Goal: Obtain resource: Download file/media

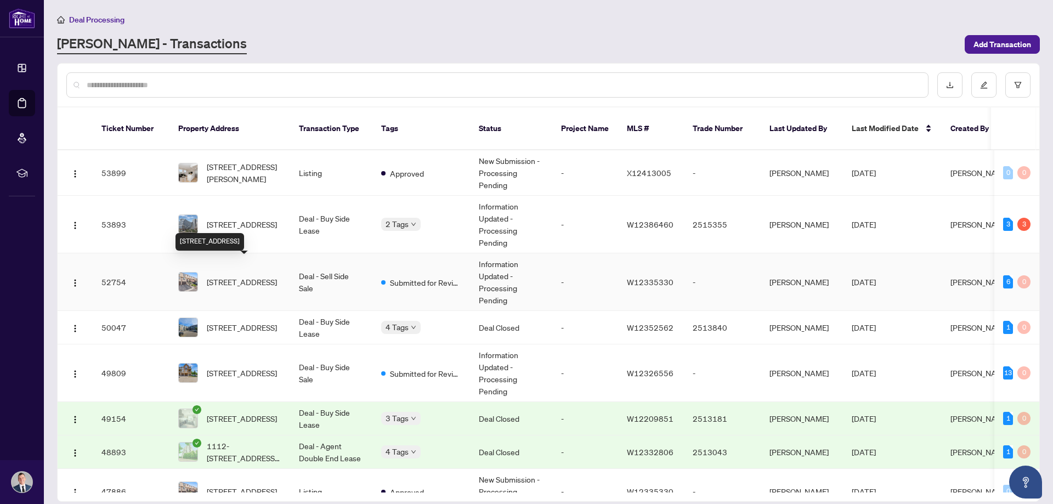
click at [241, 277] on span "[STREET_ADDRESS]" at bounding box center [242, 282] width 70 height 12
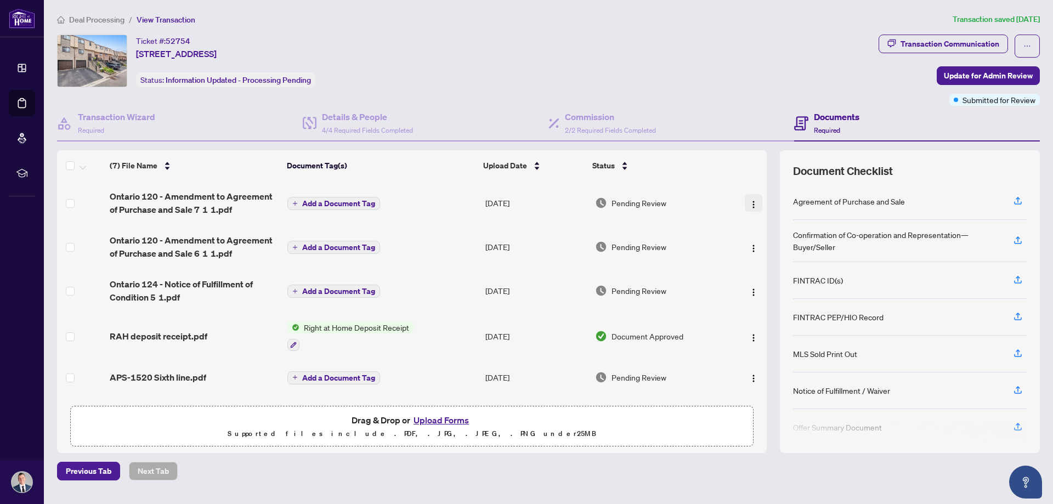
click at [751, 203] on img "button" at bounding box center [753, 204] width 9 height 9
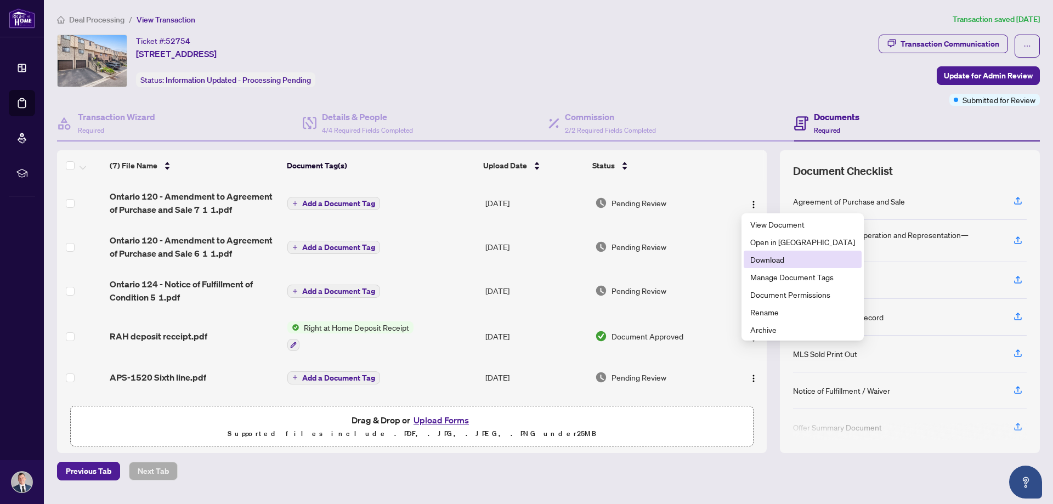
click at [765, 263] on span "Download" at bounding box center [802, 259] width 105 height 12
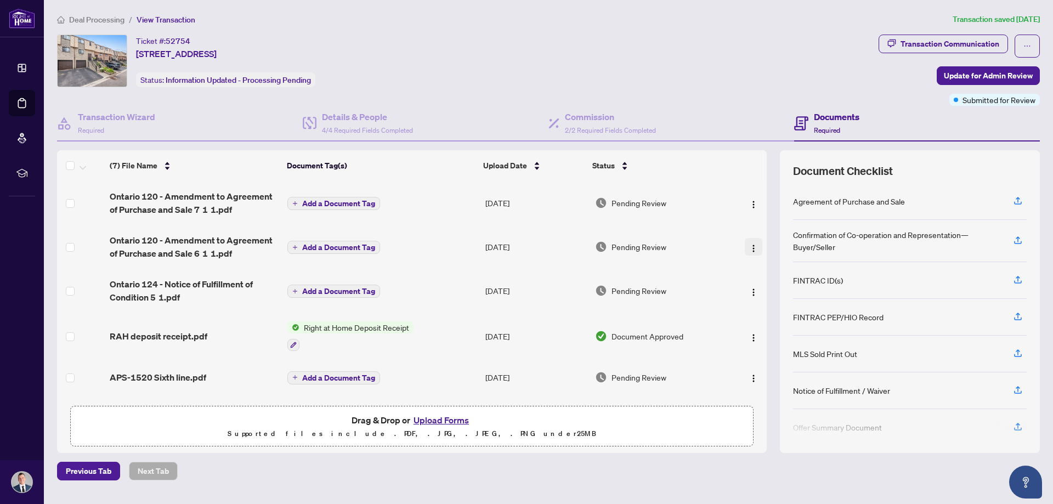
click at [750, 246] on img "button" at bounding box center [753, 248] width 9 height 9
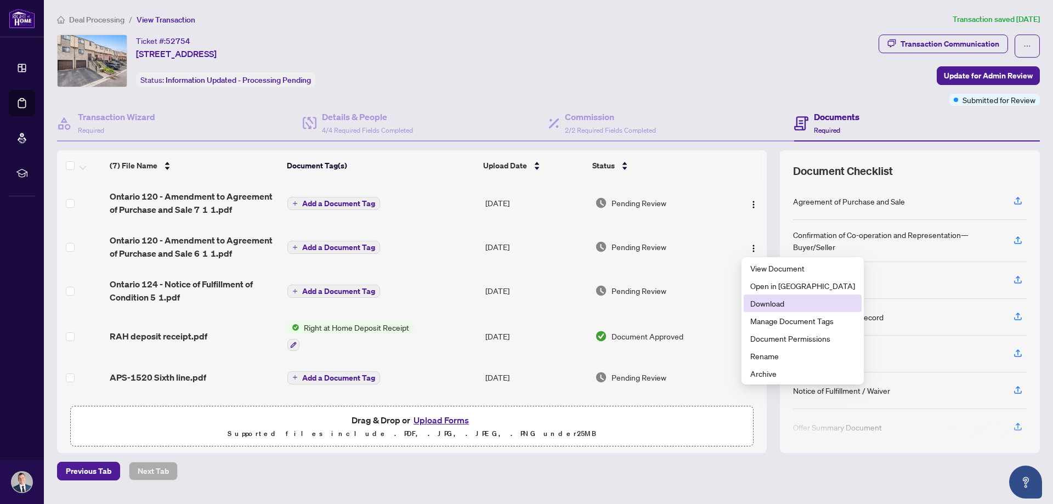
click at [764, 307] on span "Download" at bounding box center [802, 303] width 105 height 12
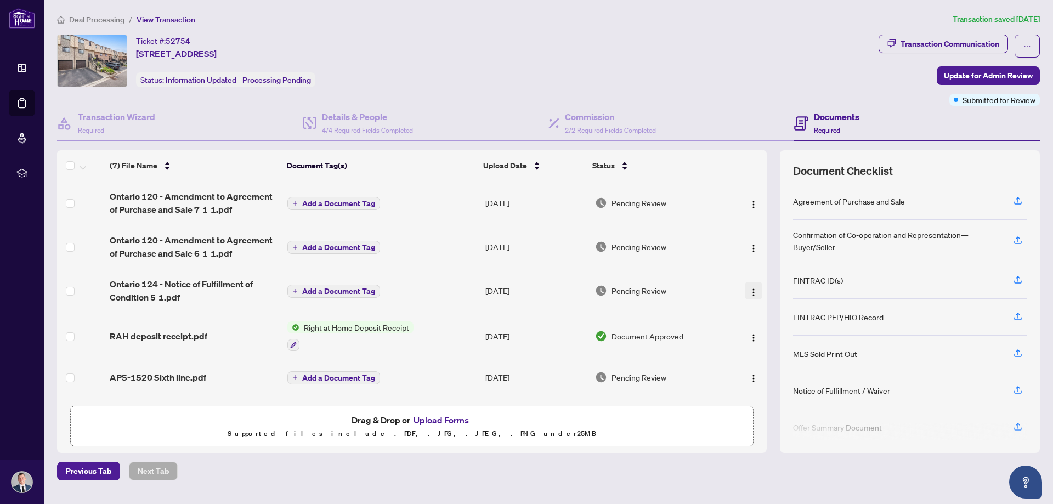
click at [749, 288] on img "button" at bounding box center [753, 292] width 9 height 9
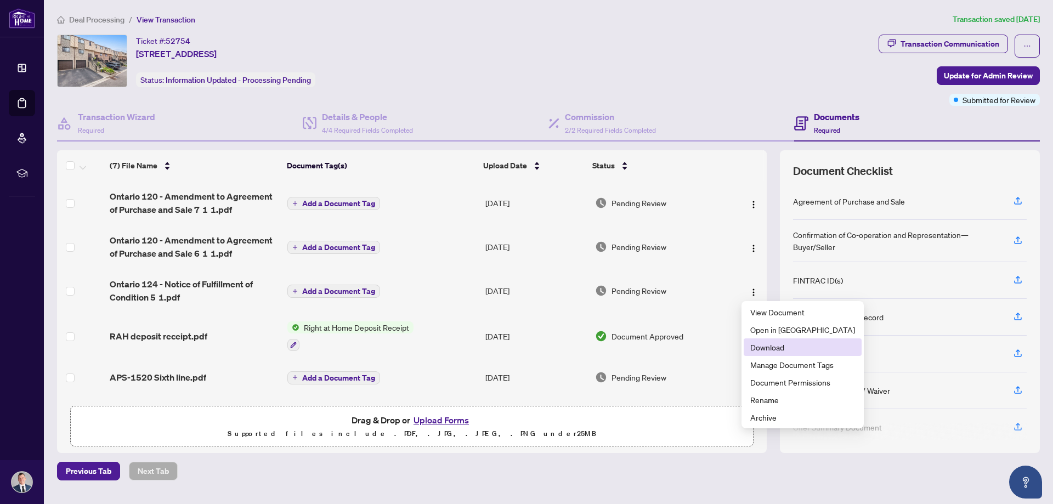
click at [762, 345] on span "Download" at bounding box center [802, 347] width 105 height 12
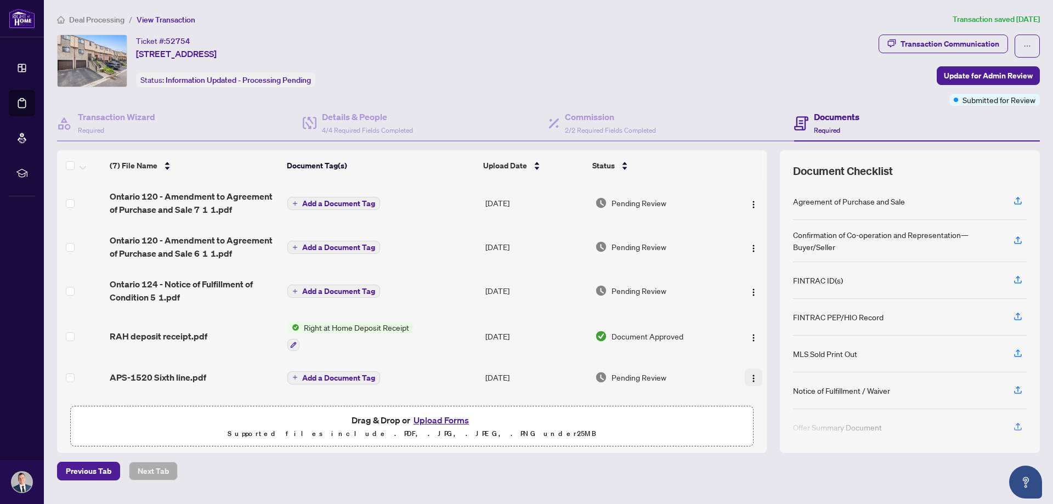
click at [750, 376] on img "button" at bounding box center [753, 378] width 9 height 9
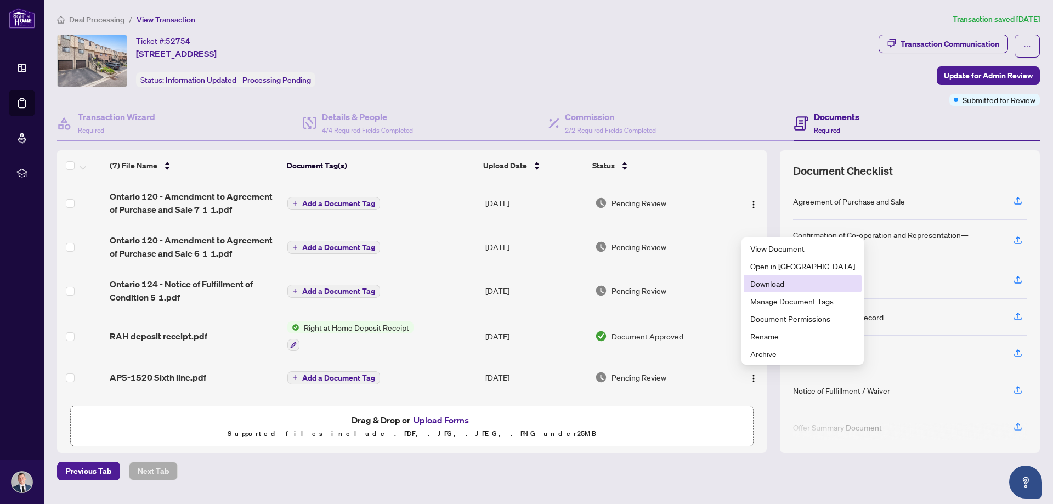
click at [766, 281] on span "Download" at bounding box center [802, 283] width 105 height 12
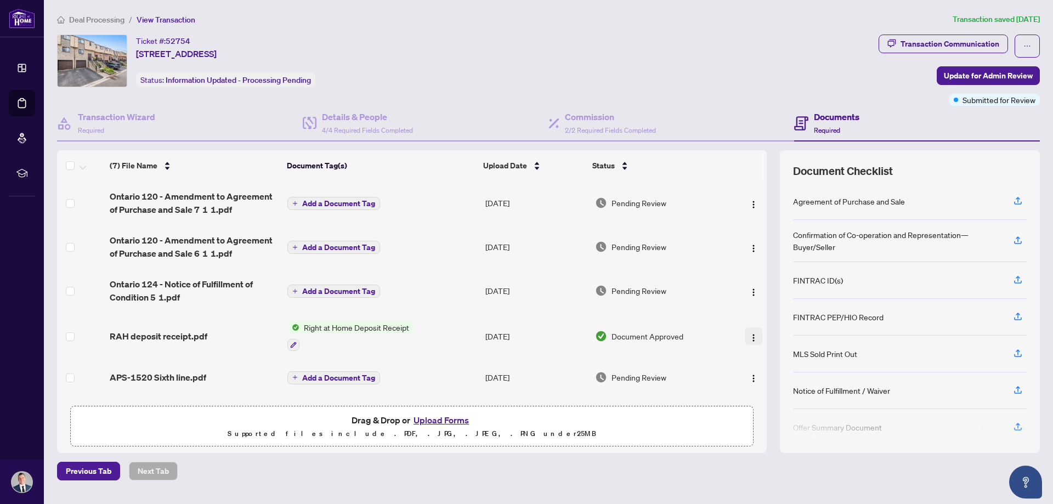
drag, startPoint x: 752, startPoint y: 335, endPoint x: 744, endPoint y: 339, distance: 8.8
click at [752, 335] on img "button" at bounding box center [753, 337] width 9 height 9
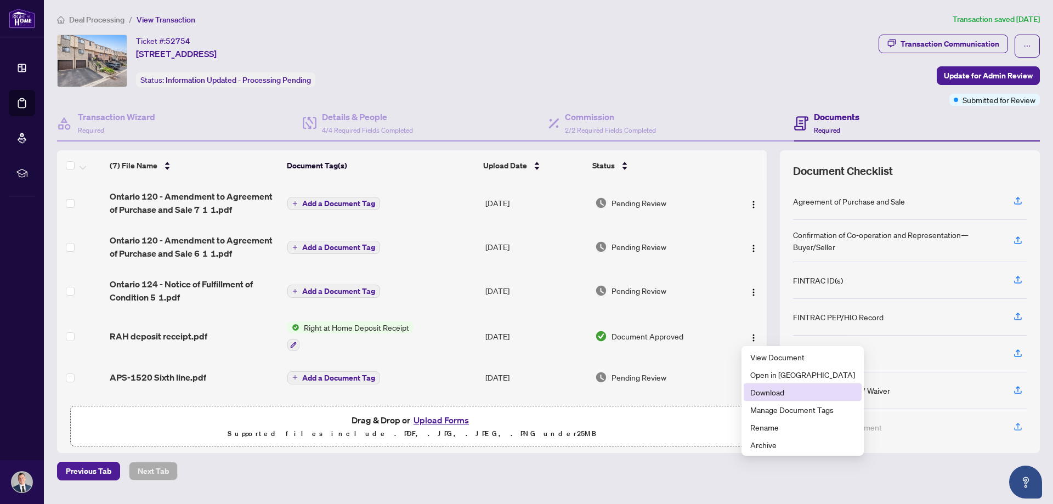
click at [765, 389] on span "Download" at bounding box center [802, 392] width 105 height 12
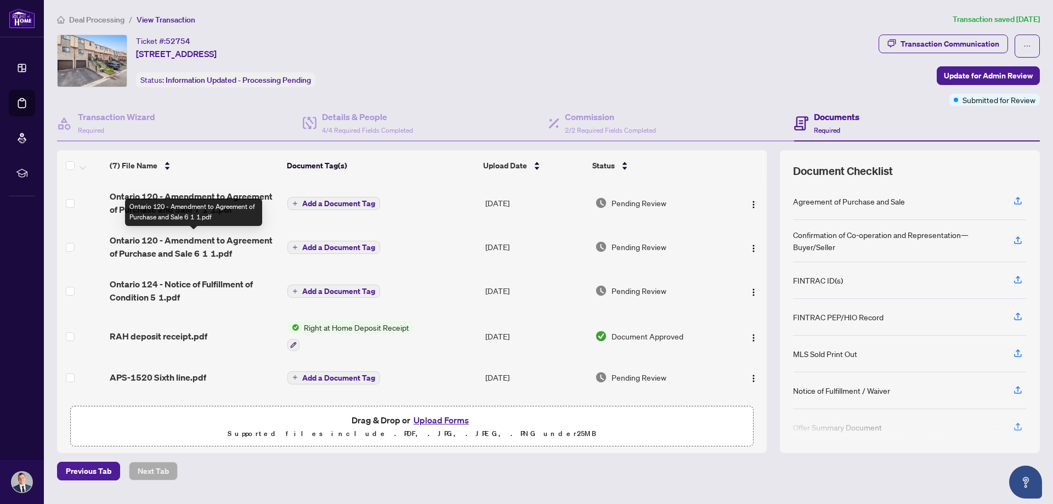
click at [212, 247] on span "Ontario 120 - Amendment to Agreement of Purchase and Sale 6 1 1.pdf" at bounding box center [194, 247] width 168 height 26
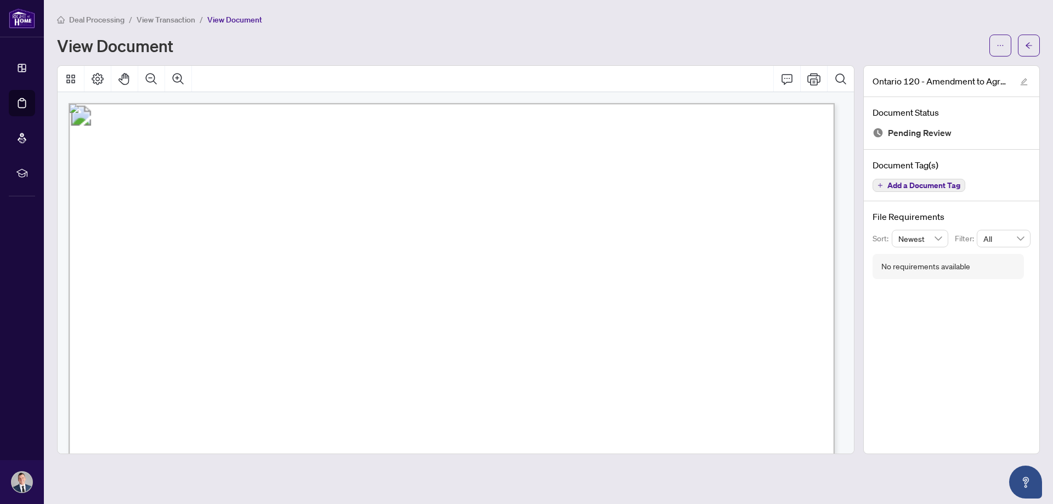
click at [106, 16] on span "Deal Processing" at bounding box center [96, 20] width 55 height 10
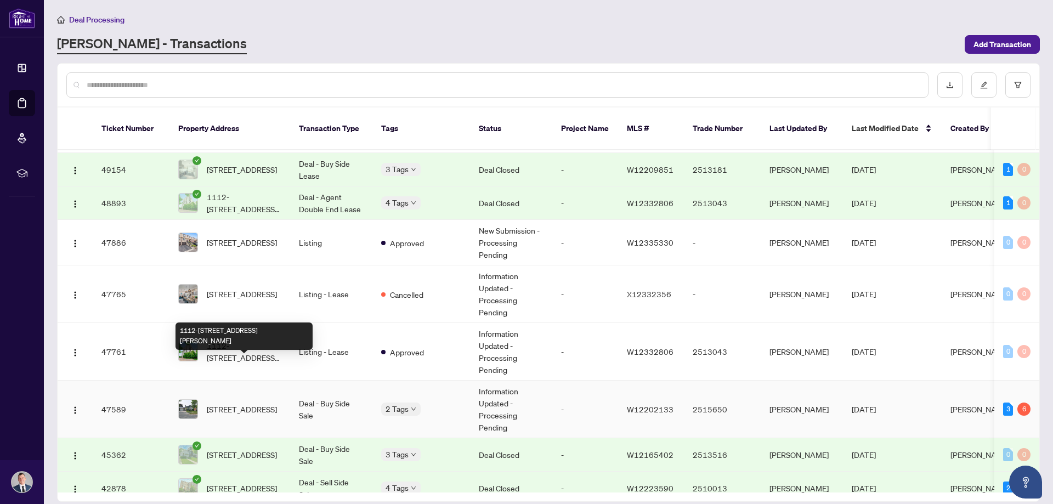
scroll to position [274, 0]
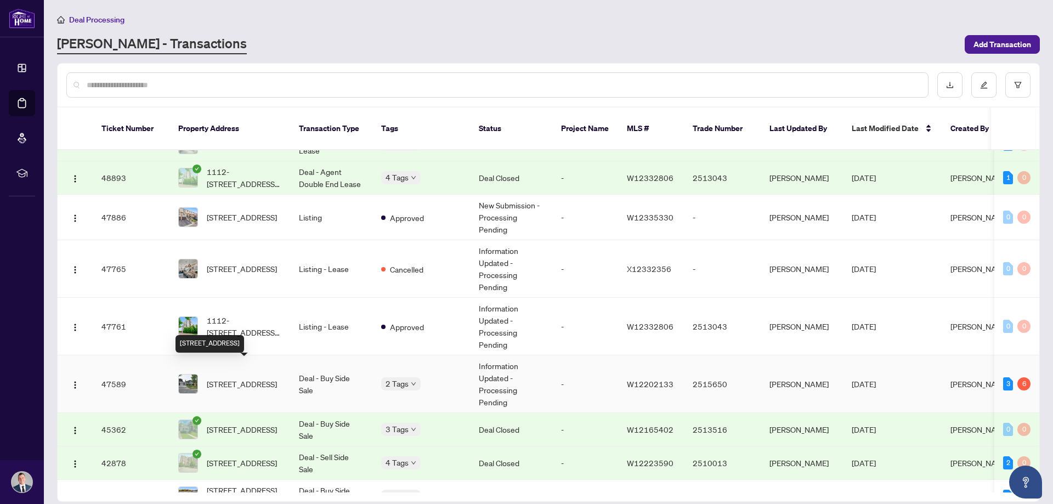
click at [244, 378] on span "[STREET_ADDRESS]" at bounding box center [242, 384] width 70 height 12
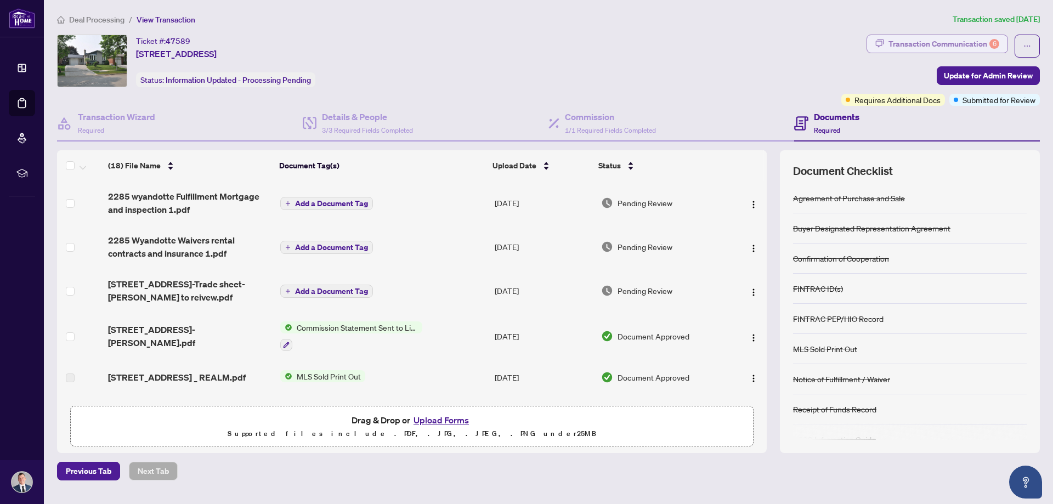
click at [933, 36] on div "Transaction Communication 6" at bounding box center [943, 44] width 111 height 18
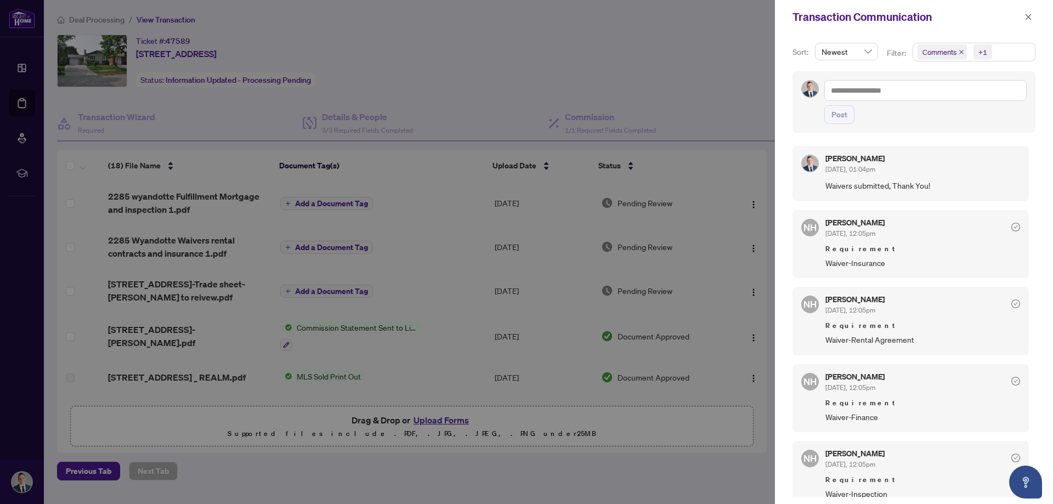
click at [230, 121] on div at bounding box center [526, 252] width 1053 height 504
click at [237, 345] on div at bounding box center [526, 252] width 1053 height 504
click at [1031, 16] on icon "close" at bounding box center [1028, 17] width 8 height 8
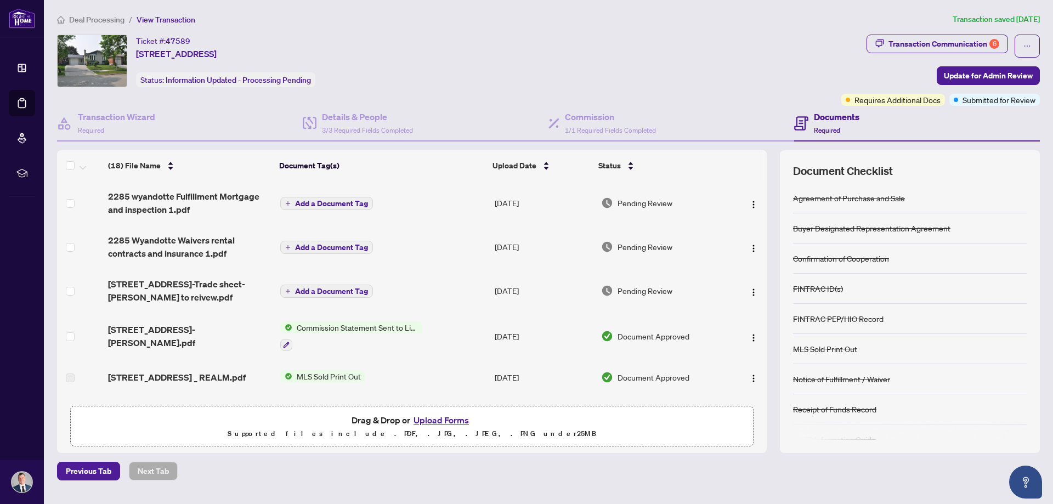
scroll to position [55, 0]
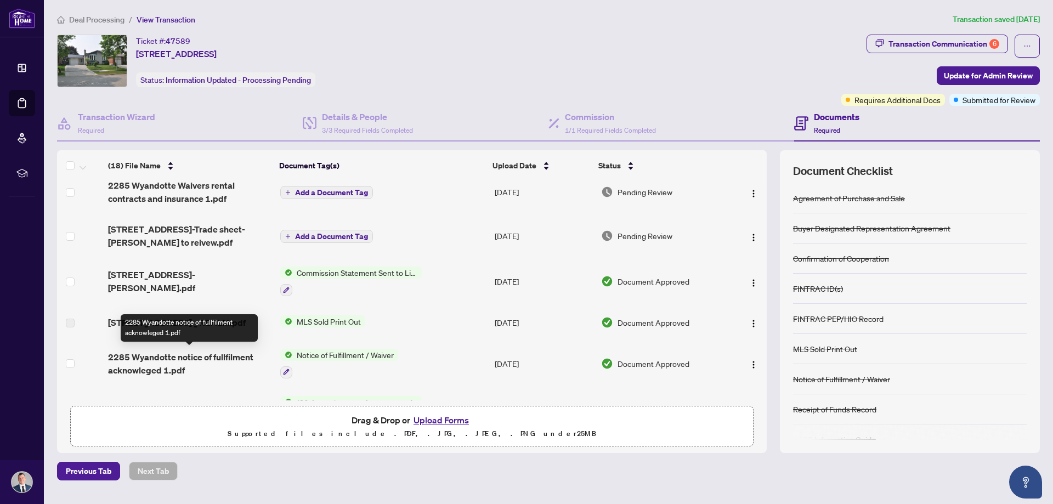
click at [146, 362] on span "2285 Wyandotte notice of fullfilment acknowleged 1.pdf" at bounding box center [189, 363] width 163 height 26
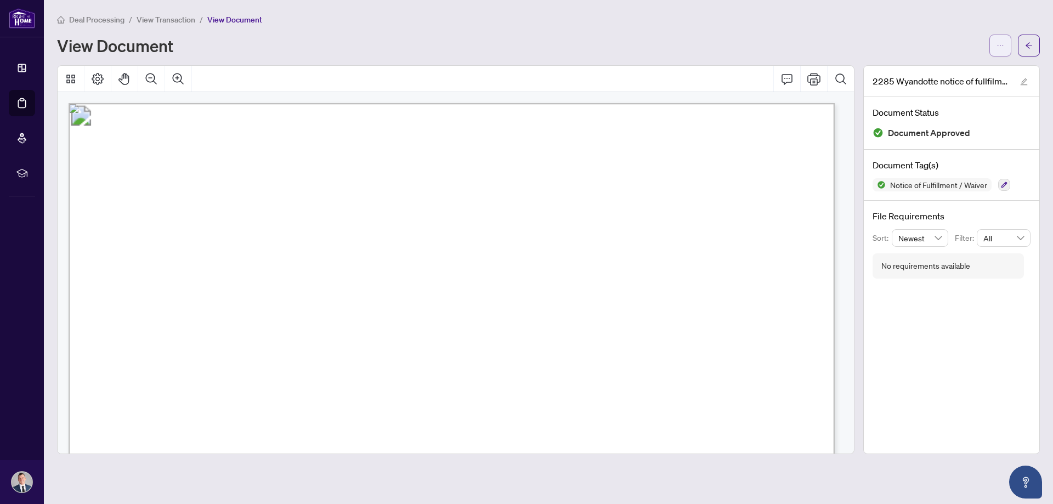
click at [1002, 46] on icon "ellipsis" at bounding box center [1000, 46] width 8 height 8
click at [940, 72] on span "Download" at bounding box center [960, 69] width 83 height 12
click at [160, 23] on span "View Transaction" at bounding box center [166, 20] width 59 height 10
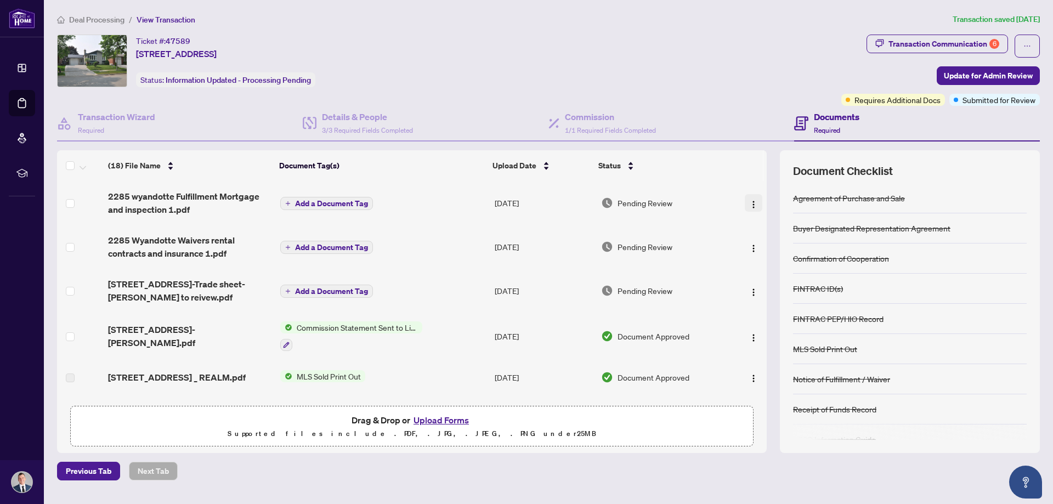
click at [749, 202] on img "button" at bounding box center [753, 204] width 9 height 9
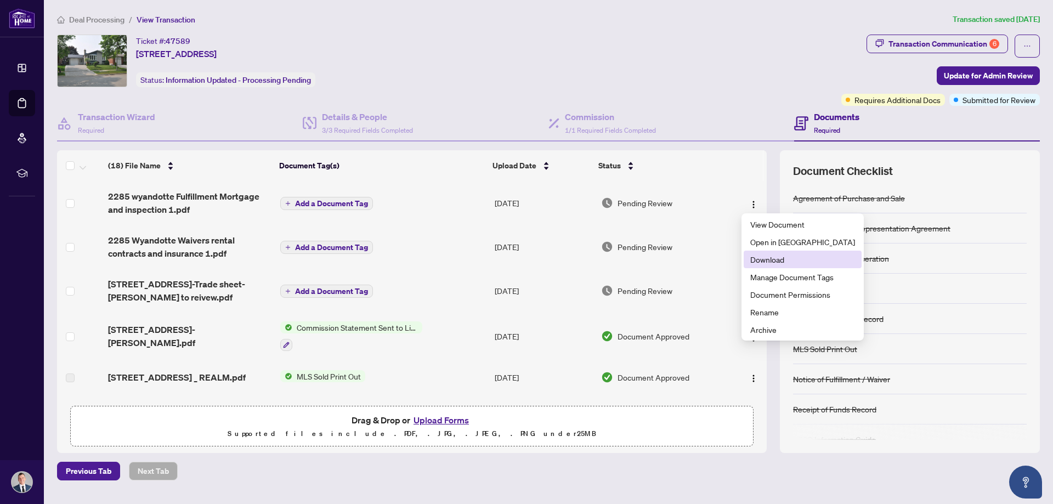
click at [765, 259] on span "Download" at bounding box center [802, 259] width 105 height 12
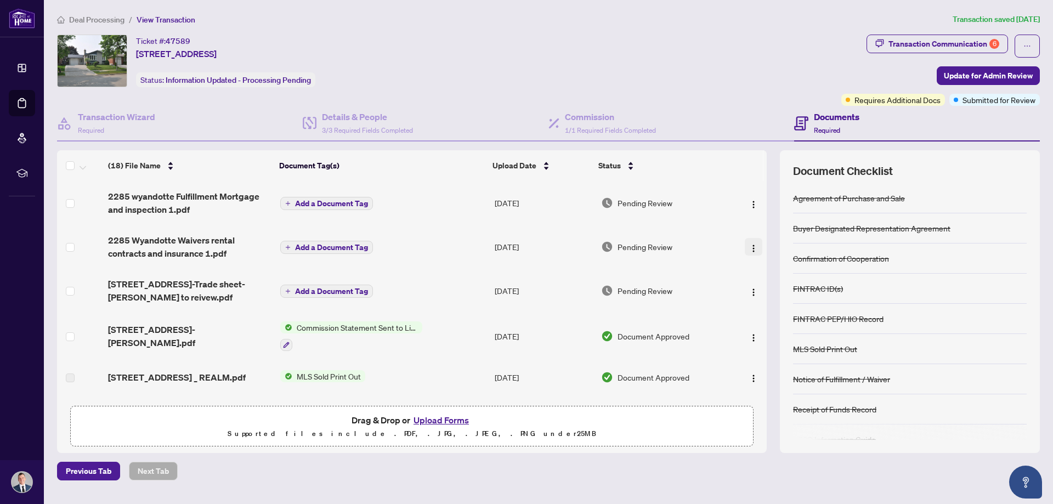
click at [749, 246] on img "button" at bounding box center [753, 248] width 9 height 9
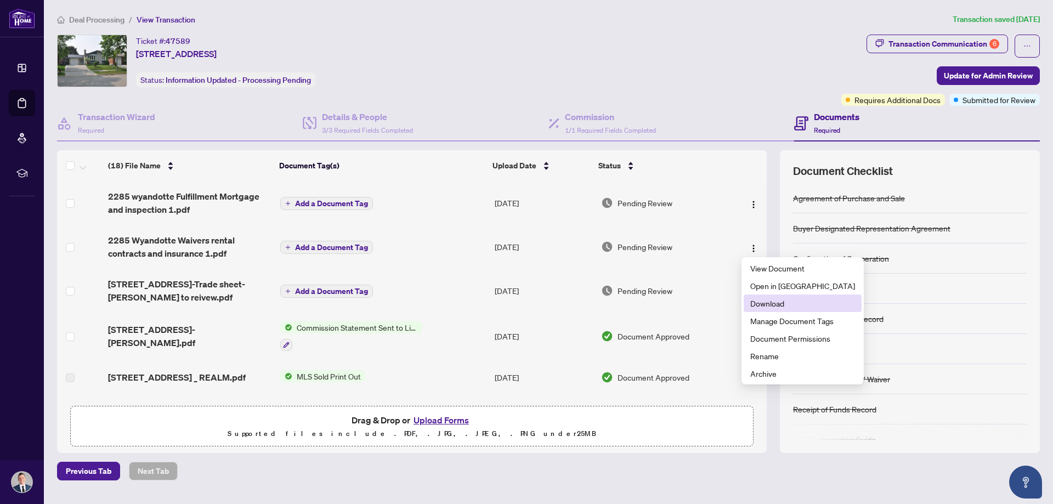
click at [759, 302] on span "Download" at bounding box center [802, 303] width 105 height 12
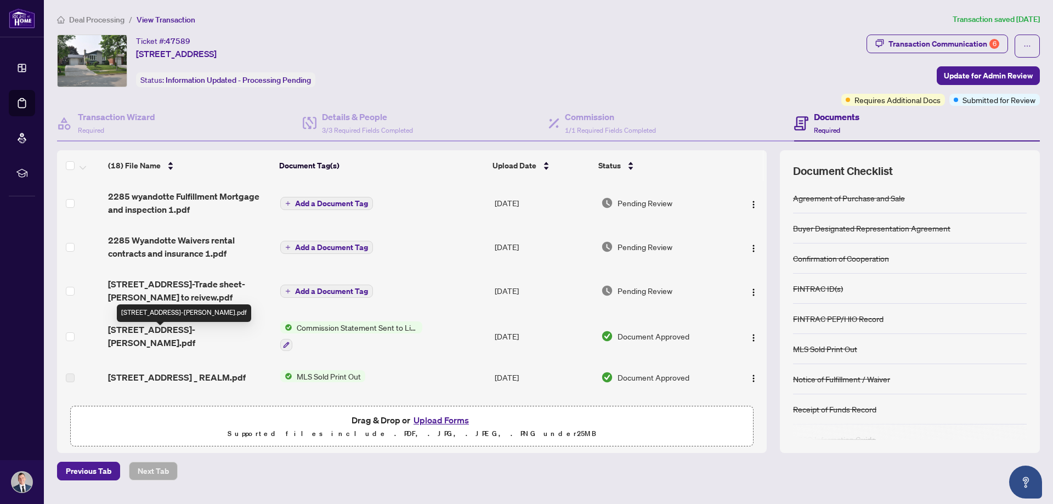
click at [141, 332] on span "[STREET_ADDRESS]-[PERSON_NAME].pdf" at bounding box center [189, 336] width 163 height 26
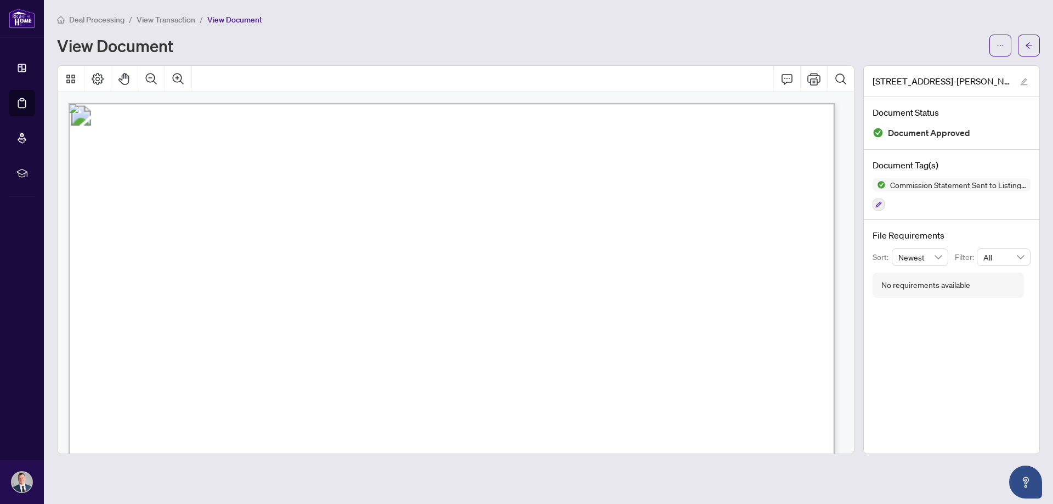
drag, startPoint x: 494, startPoint y: 360, endPoint x: 536, endPoint y: 203, distance: 162.4
click at [154, 24] on li "View Transaction" at bounding box center [166, 19] width 59 height 13
click at [156, 19] on span "View Transaction" at bounding box center [166, 20] width 59 height 10
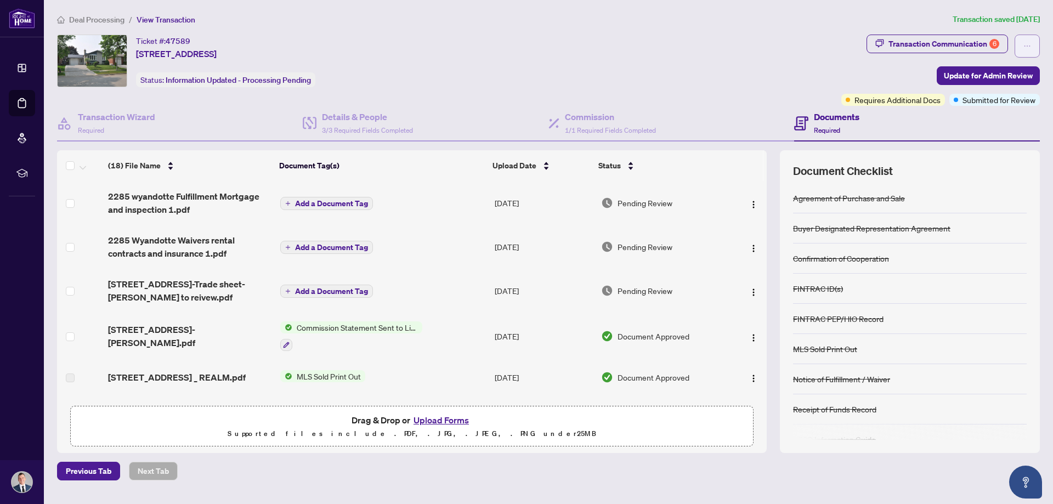
click at [1026, 38] on span "button" at bounding box center [1027, 46] width 8 height 18
click at [676, 53] on div "Ticket #: 47589 [STREET_ADDRESS] Status: Information Updated - Processing Pendi…" at bounding box center [447, 61] width 780 height 53
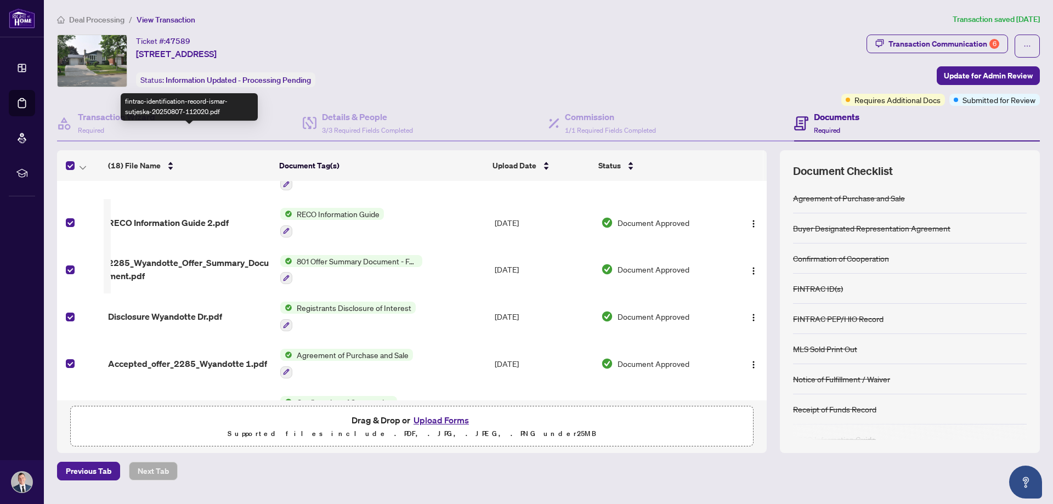
scroll to position [598, 0]
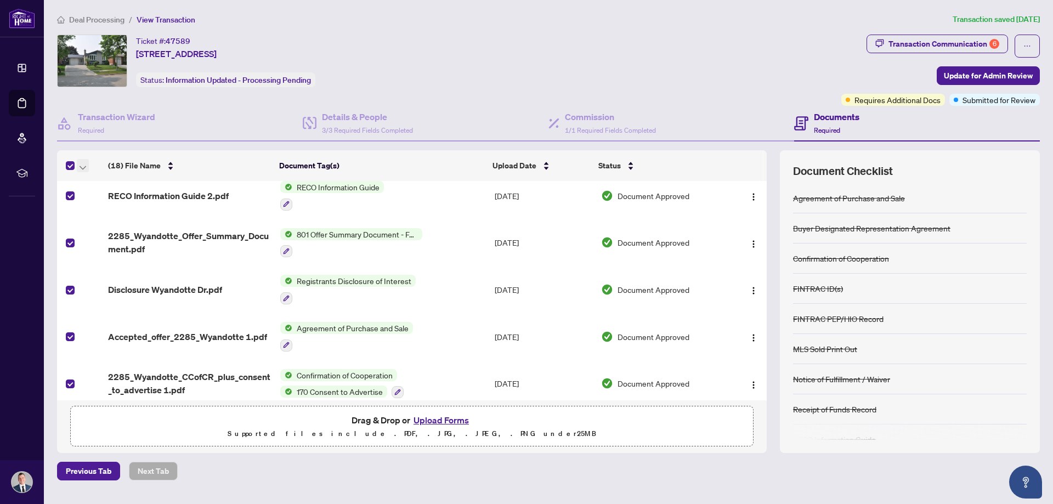
click at [83, 163] on span "button" at bounding box center [82, 166] width 7 height 12
click at [128, 204] on span "Download Selected" at bounding box center [135, 202] width 98 height 12
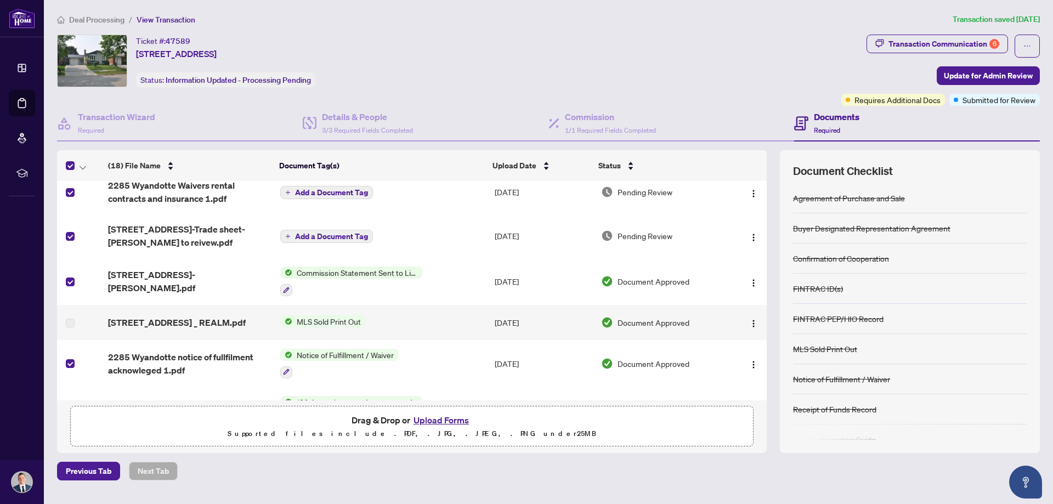
scroll to position [50, 0]
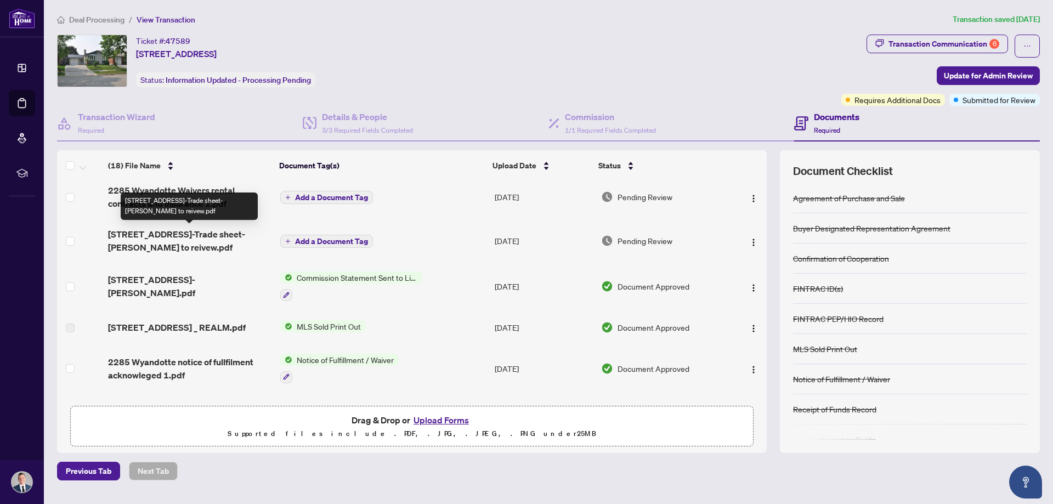
click at [162, 235] on span "[STREET_ADDRESS]-Trade sheet-[PERSON_NAME] to reivew.pdf" at bounding box center [189, 241] width 163 height 26
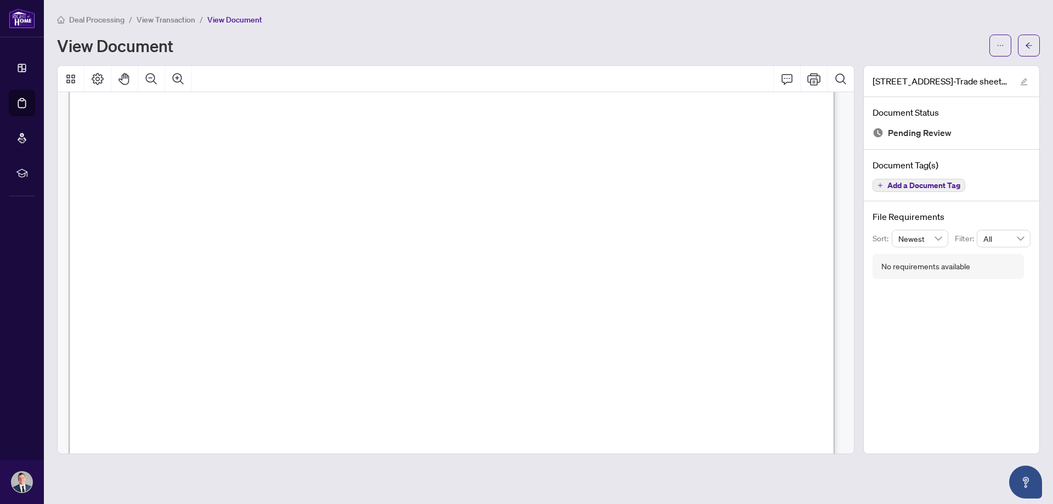
scroll to position [323, 0]
click at [167, 15] on span "View Transaction" at bounding box center [166, 20] width 59 height 10
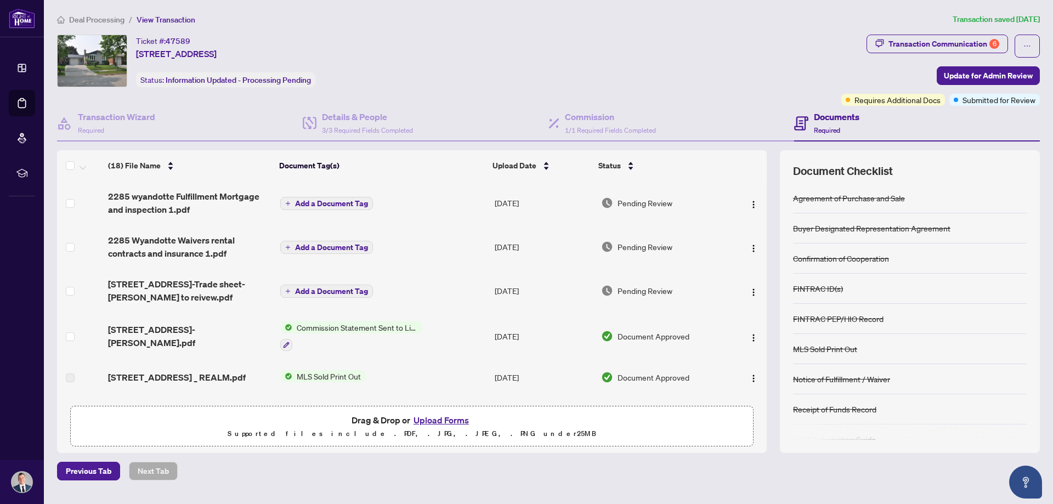
click at [449, 418] on button "Upload Forms" at bounding box center [441, 420] width 62 height 14
click at [438, 417] on button "Upload Forms" at bounding box center [441, 420] width 62 height 14
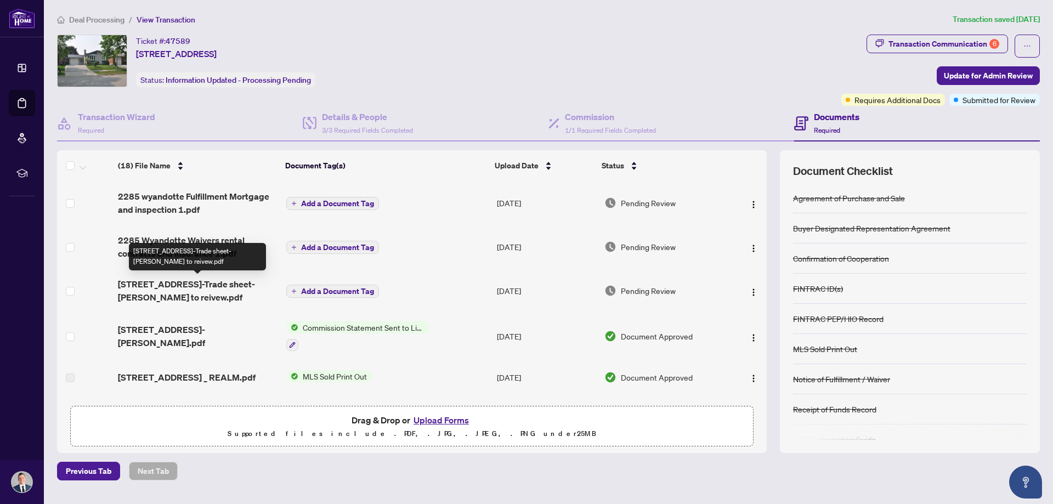
click at [151, 285] on span "[STREET_ADDRESS]-Trade sheet-[PERSON_NAME] to reivew.pdf" at bounding box center [198, 290] width 160 height 26
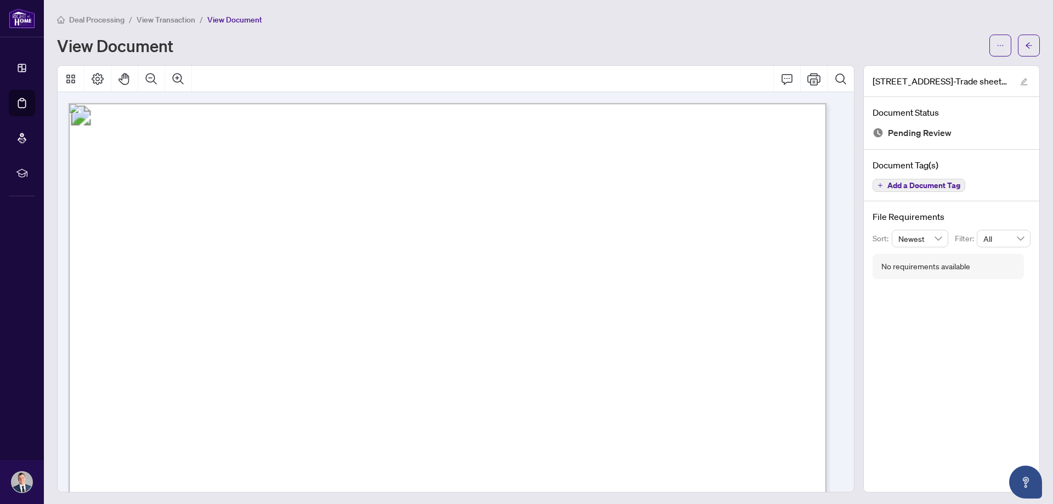
click at [172, 18] on span "View Transaction" at bounding box center [166, 20] width 59 height 10
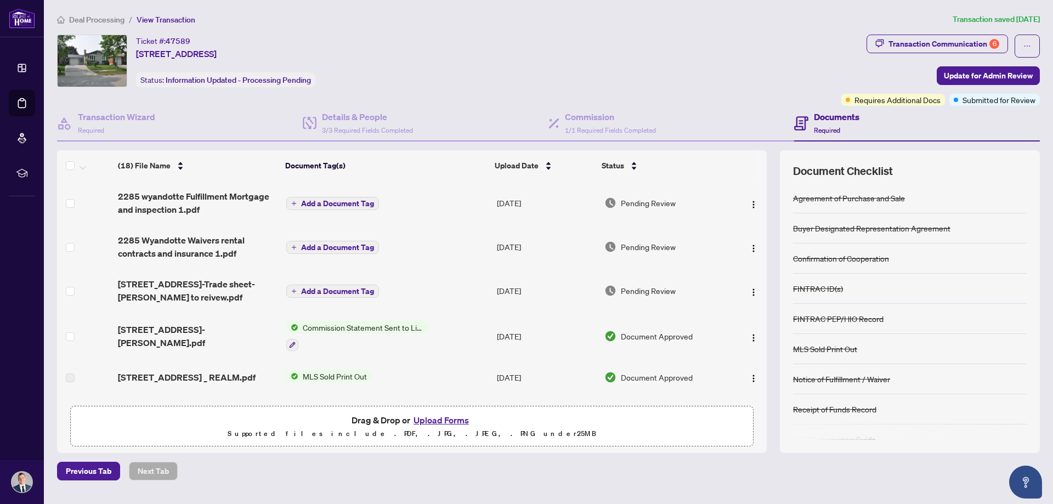
click at [441, 418] on button "Upload Forms" at bounding box center [441, 420] width 62 height 14
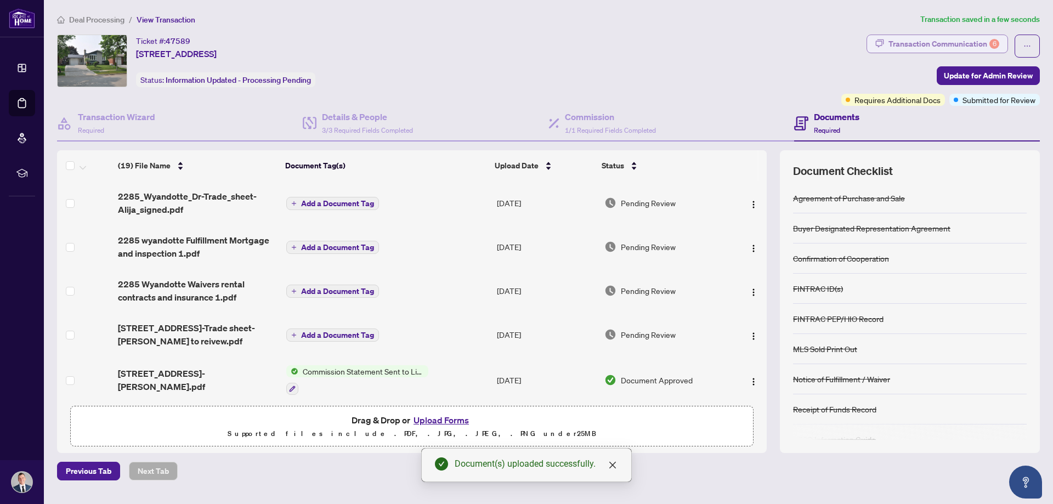
click at [959, 42] on div "Transaction Communication 6" at bounding box center [943, 44] width 111 height 18
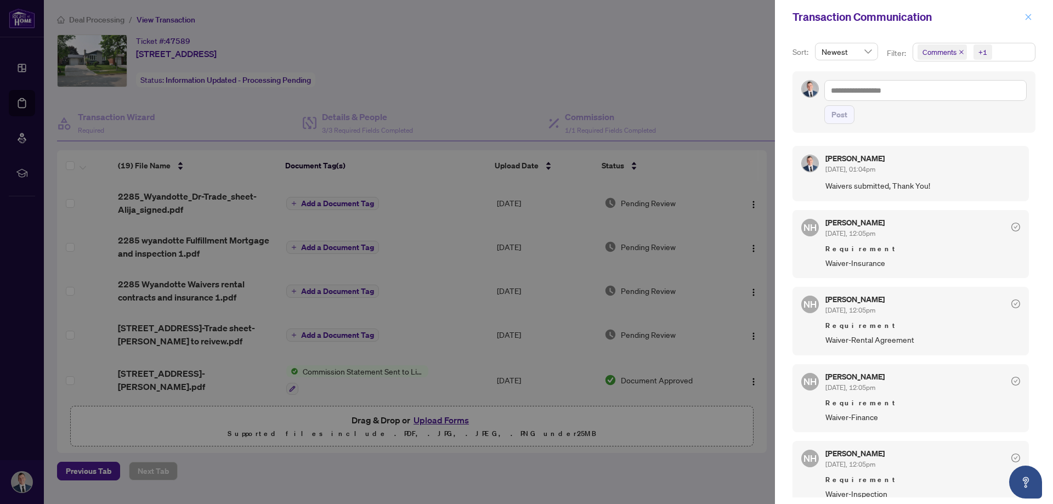
click at [1027, 19] on icon "close" at bounding box center [1028, 17] width 8 height 8
